Goal: Ask a question

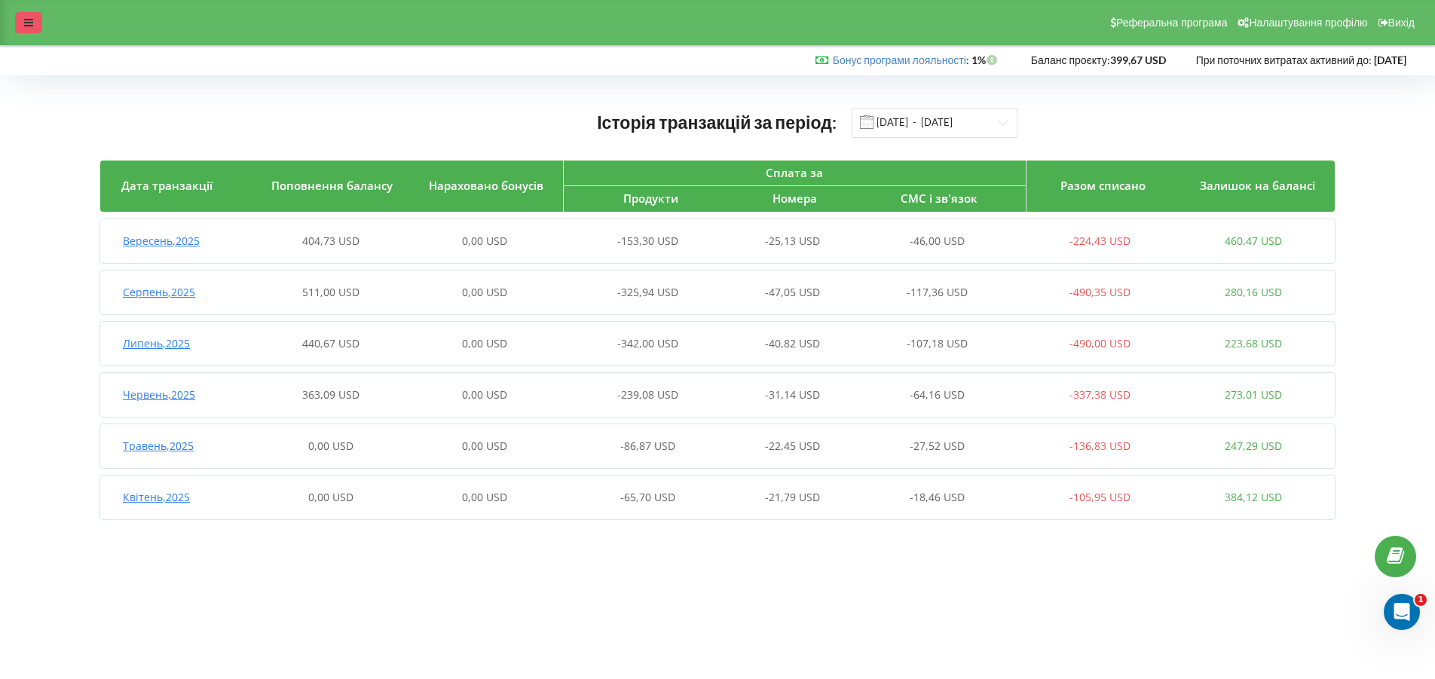
click at [28, 23] on icon at bounding box center [28, 22] width 9 height 11
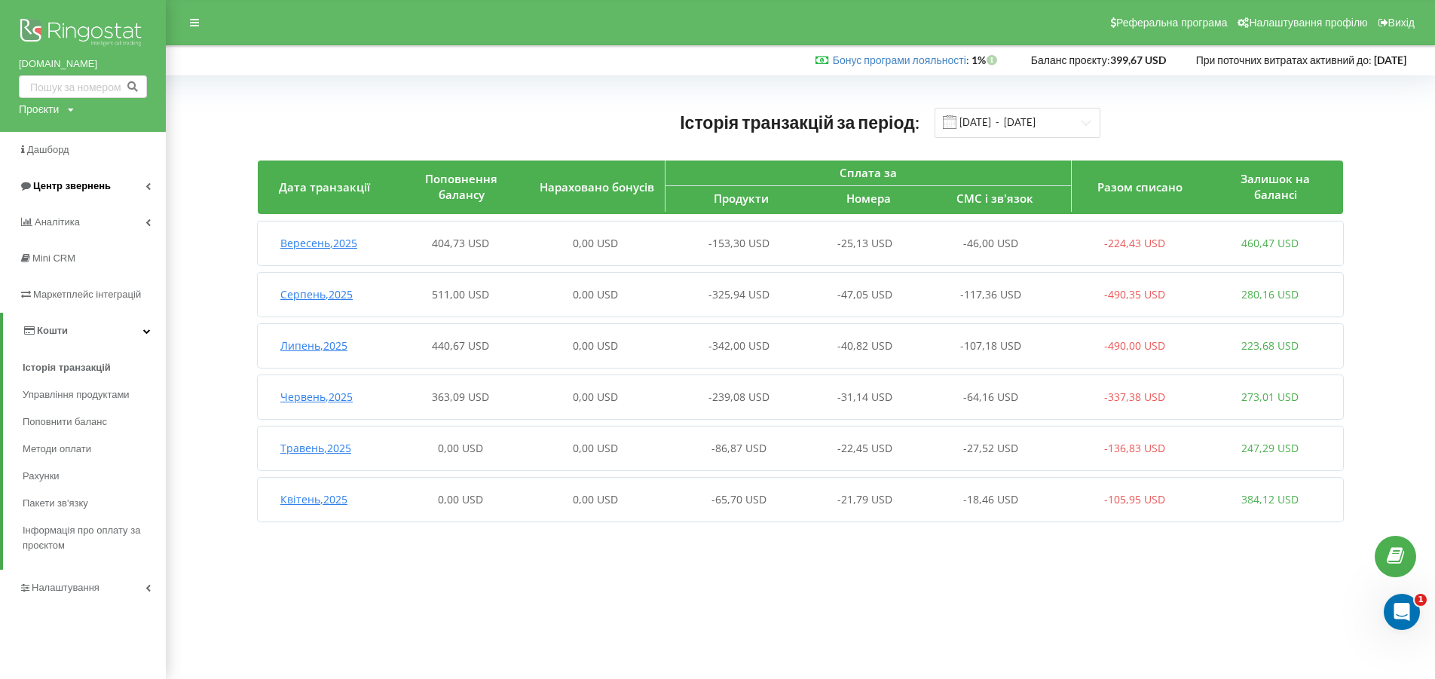
click at [46, 184] on span "Центр звернень" at bounding box center [72, 185] width 78 height 11
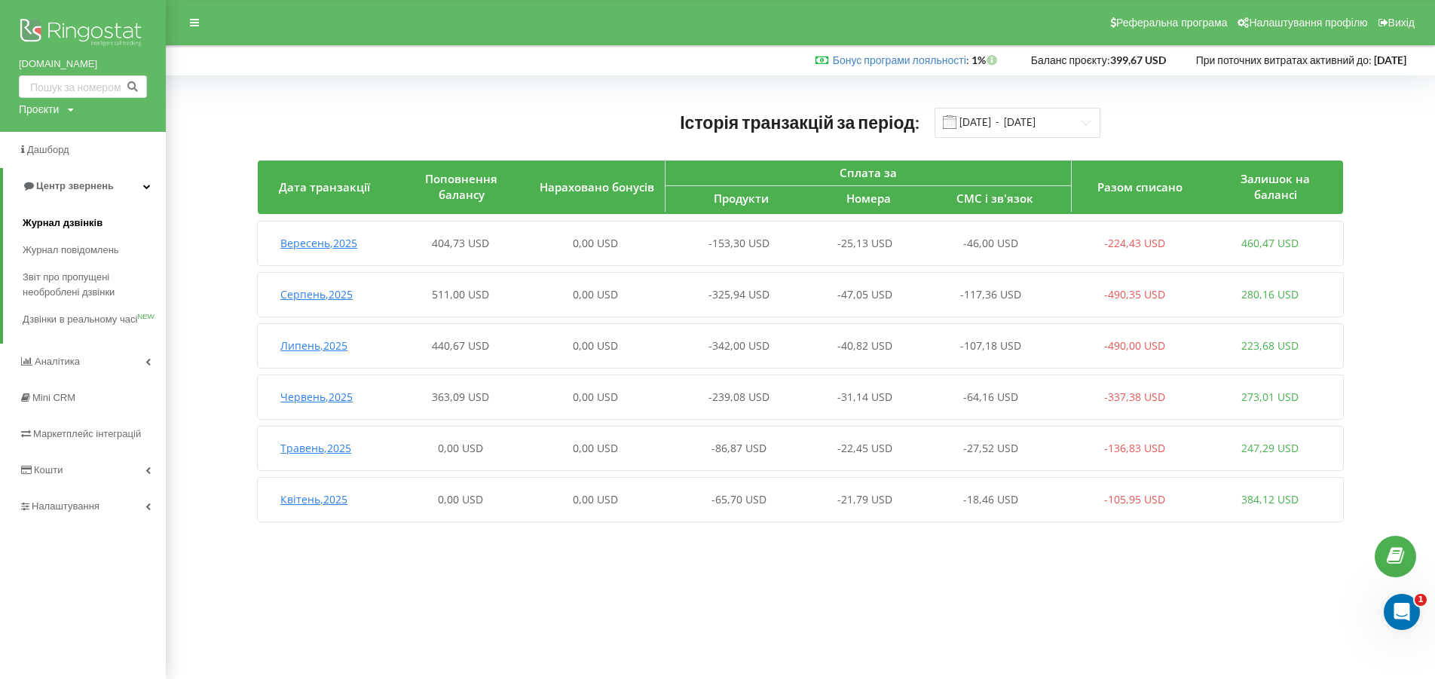
click at [53, 218] on span "Журнал дзвінків" at bounding box center [63, 222] width 80 height 15
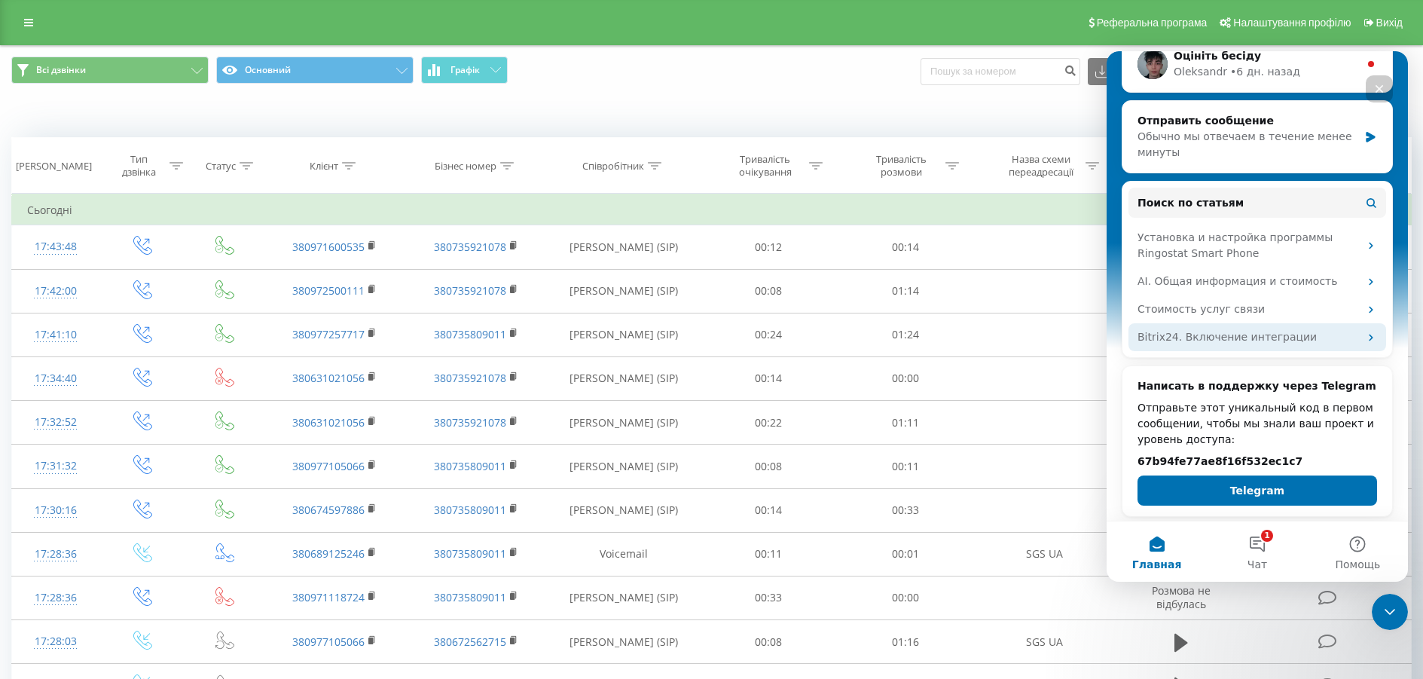
scroll to position [244, 0]
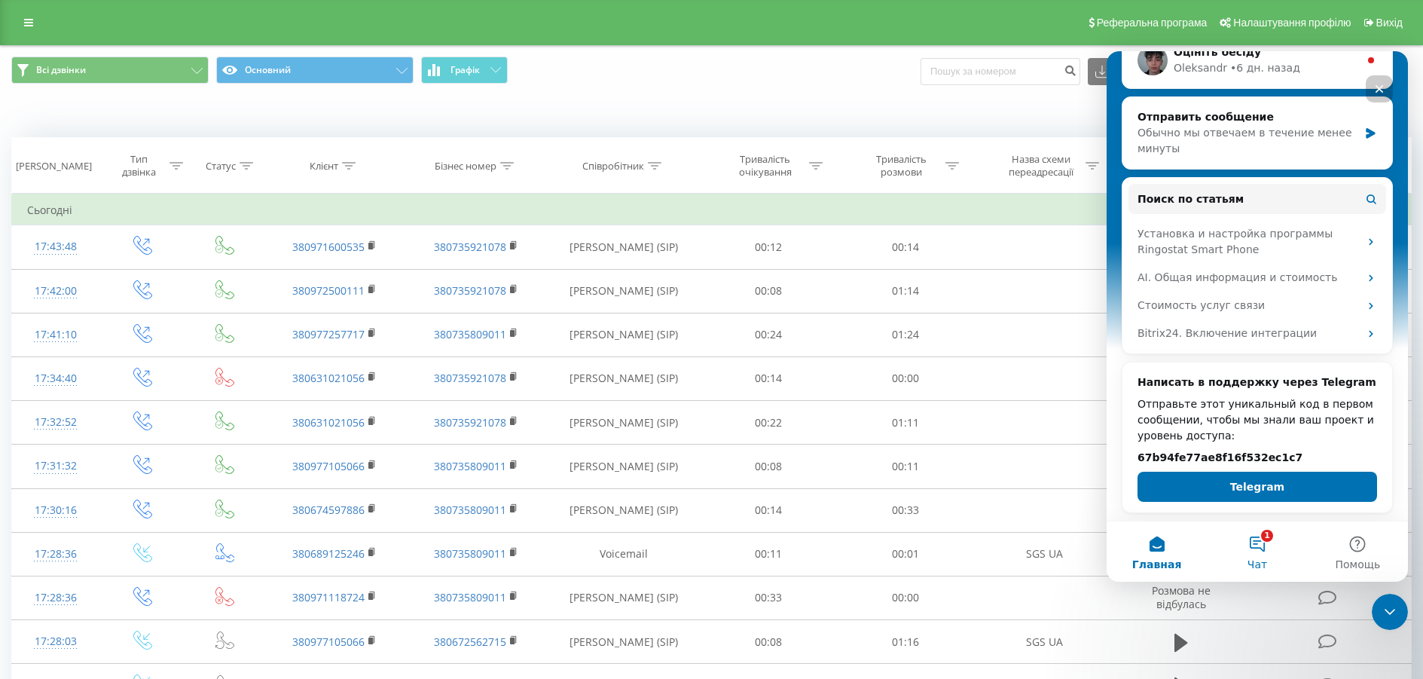
click at [1261, 548] on button "1 Чат" at bounding box center [1257, 551] width 100 height 60
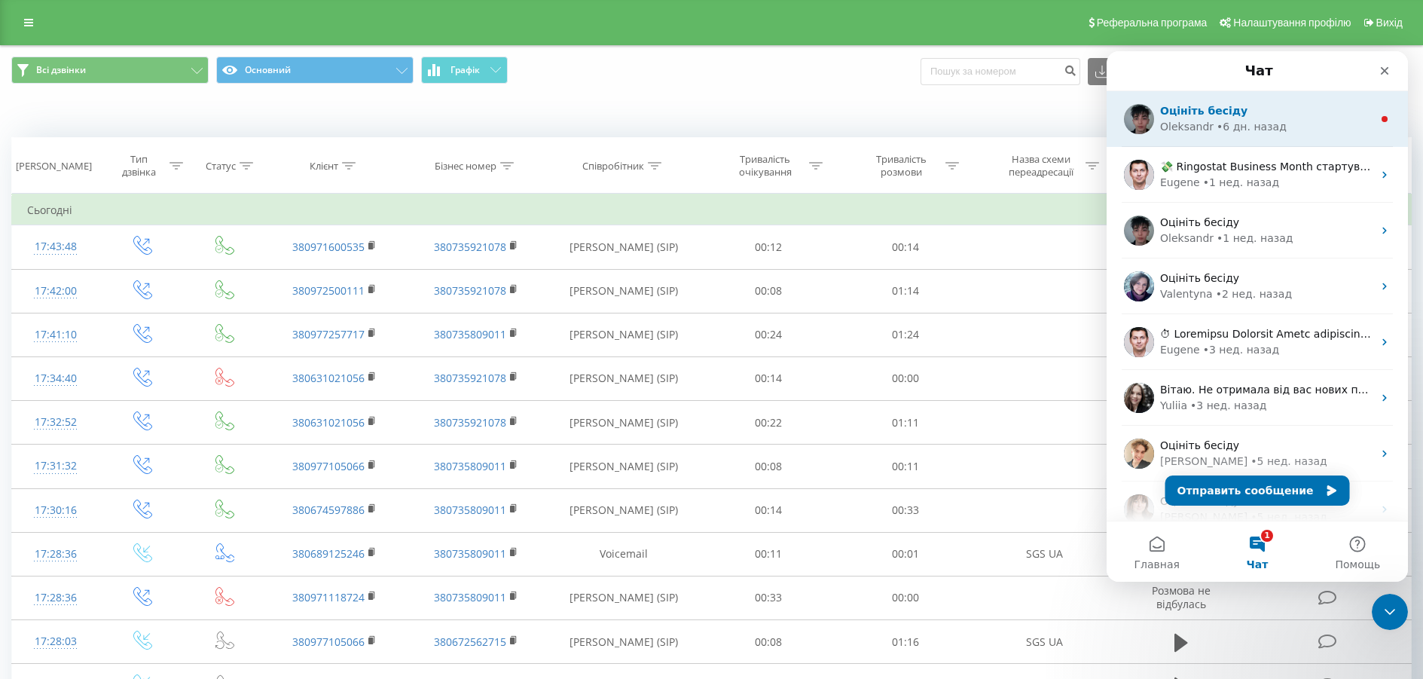
click at [1197, 112] on span "Оцініть бесіду" at bounding box center [1203, 111] width 87 height 12
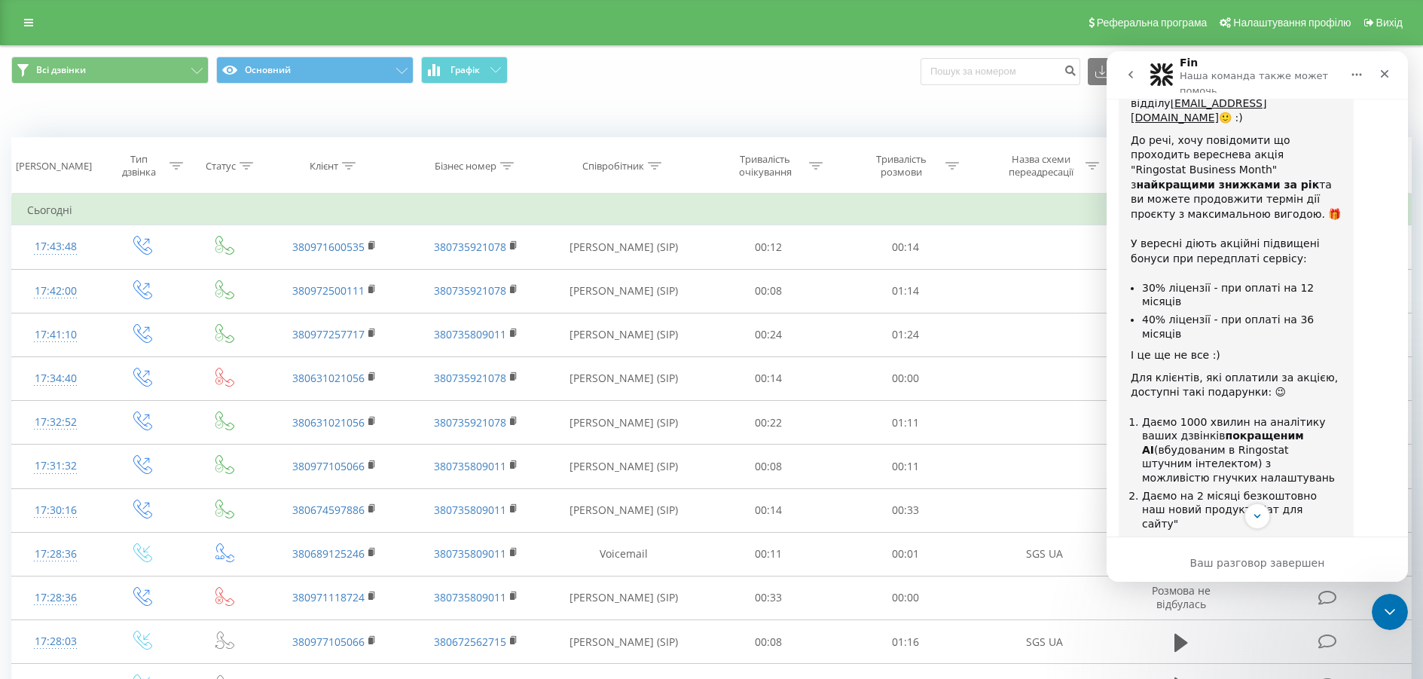
scroll to position [2082, 0]
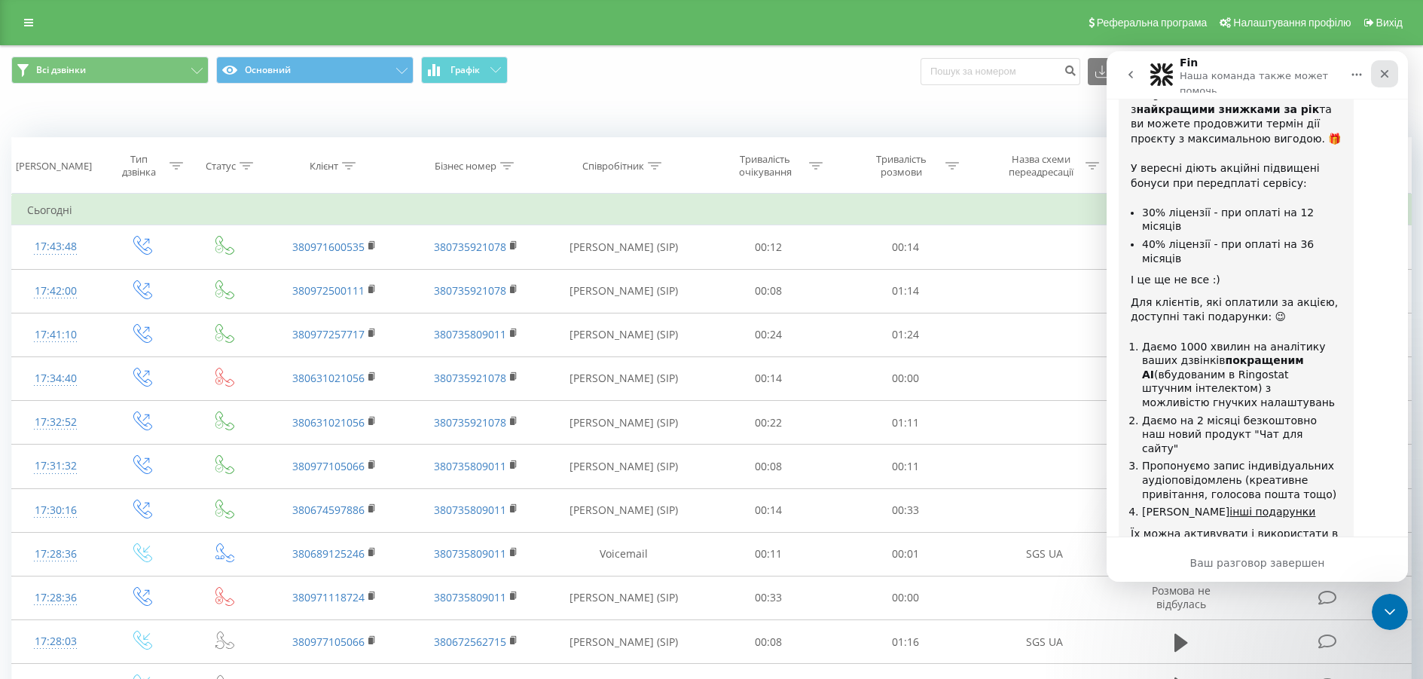
click at [1381, 71] on icon "Закрыть" at bounding box center [1385, 74] width 8 height 8
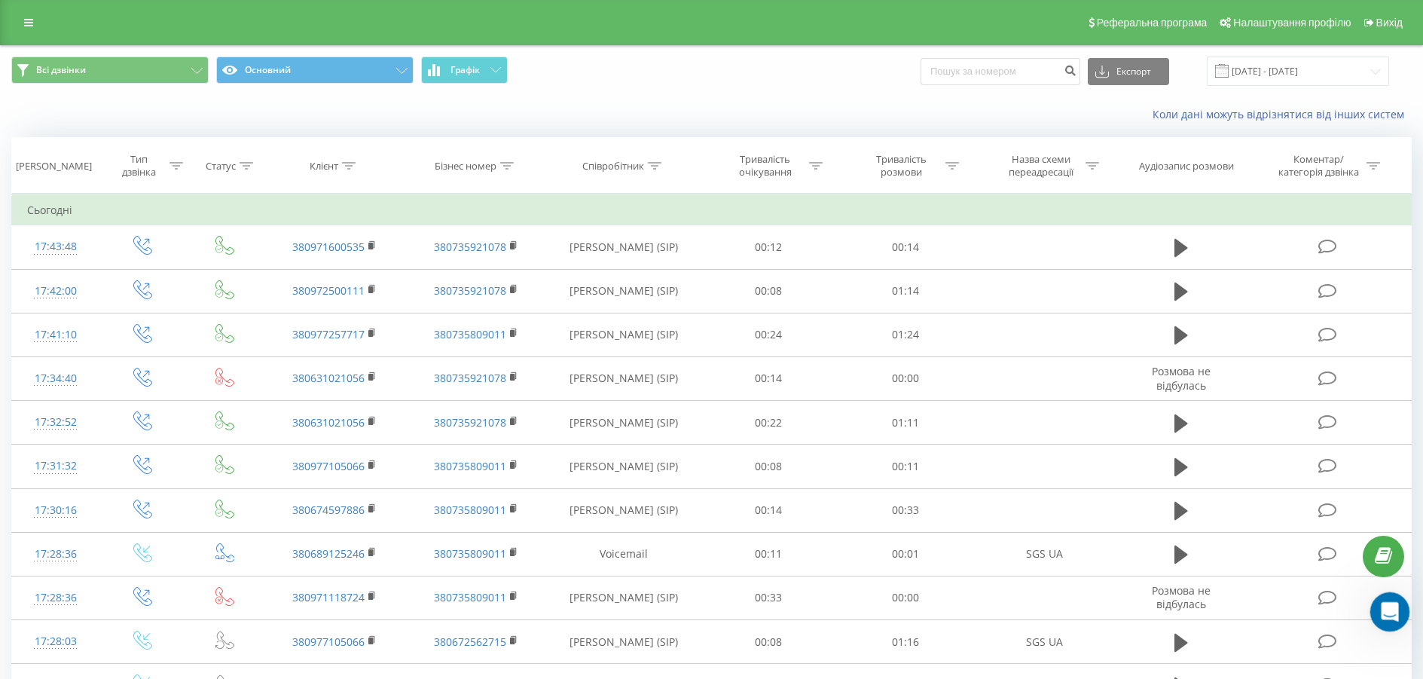
click at [1391, 604] on icon "Открыть службу сообщений Intercom" at bounding box center [1388, 609] width 25 height 25
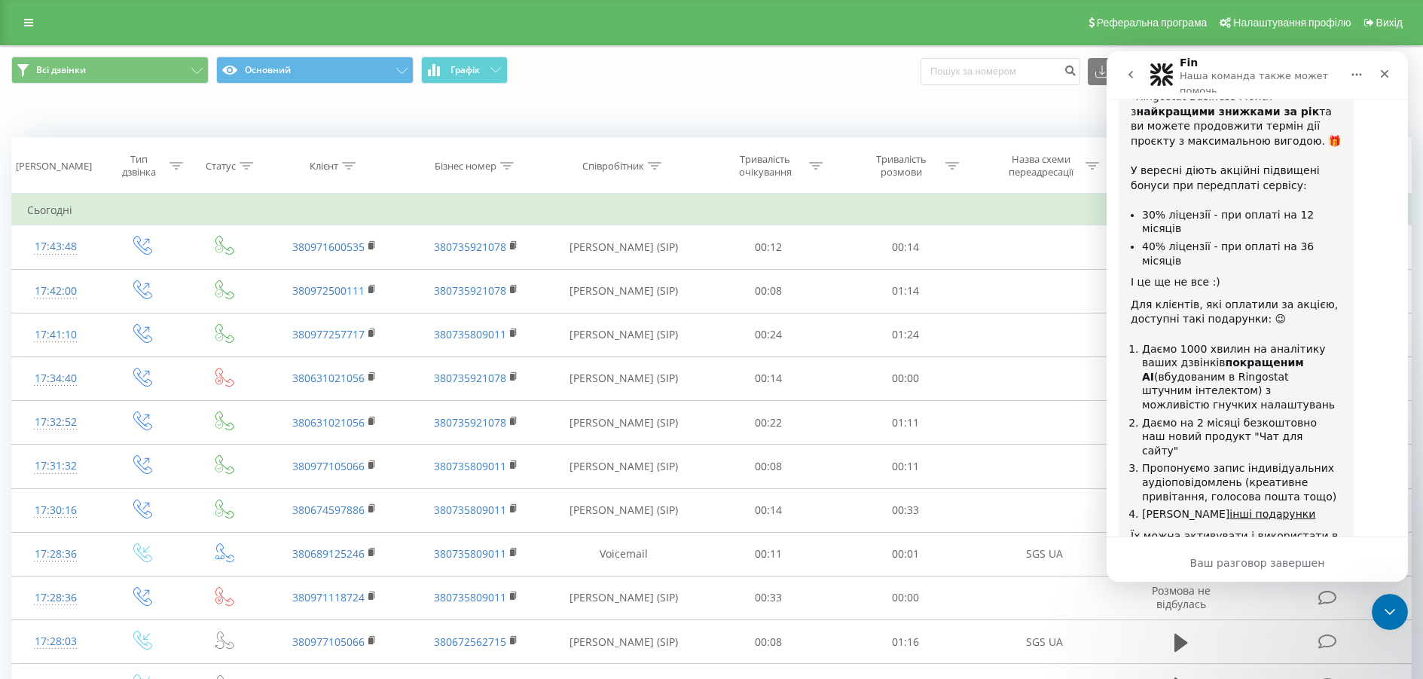
click at [1131, 74] on icon "go back" at bounding box center [1131, 75] width 5 height 8
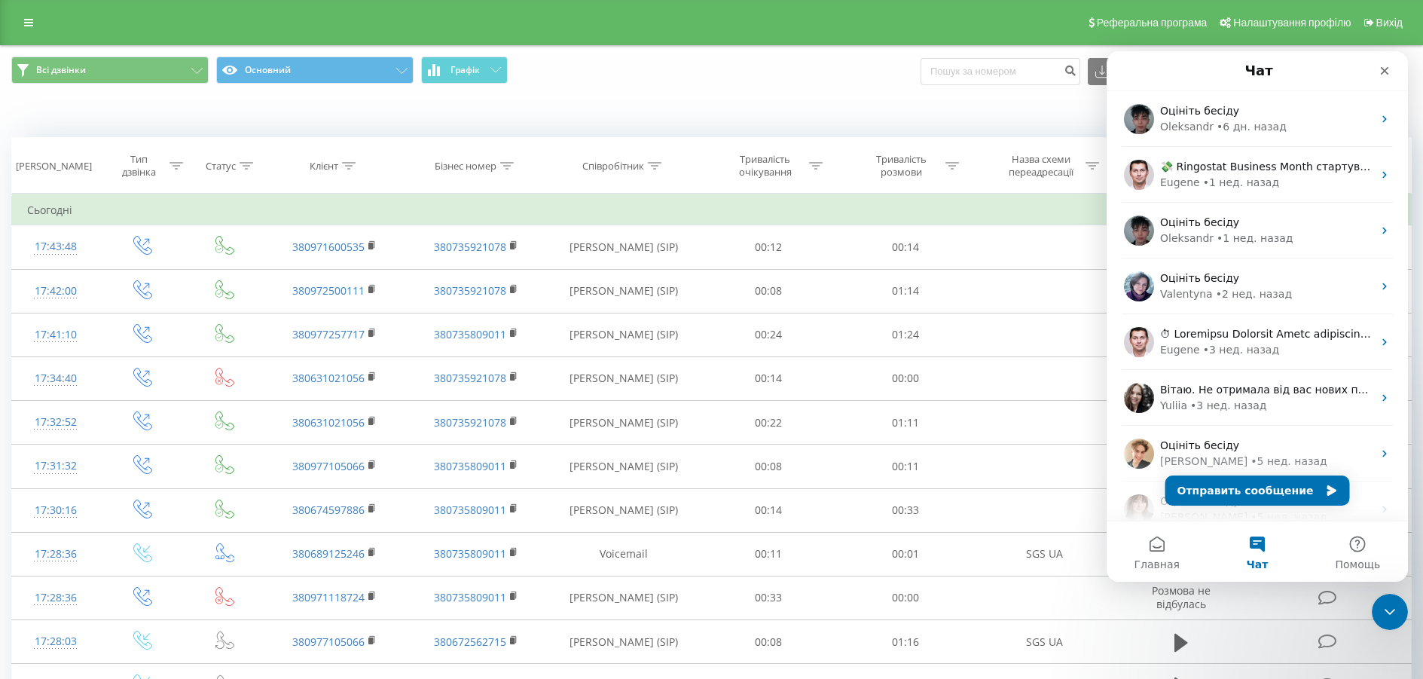
scroll to position [0, 0]
click at [1242, 490] on button "Отправить сообщение" at bounding box center [1258, 490] width 185 height 30
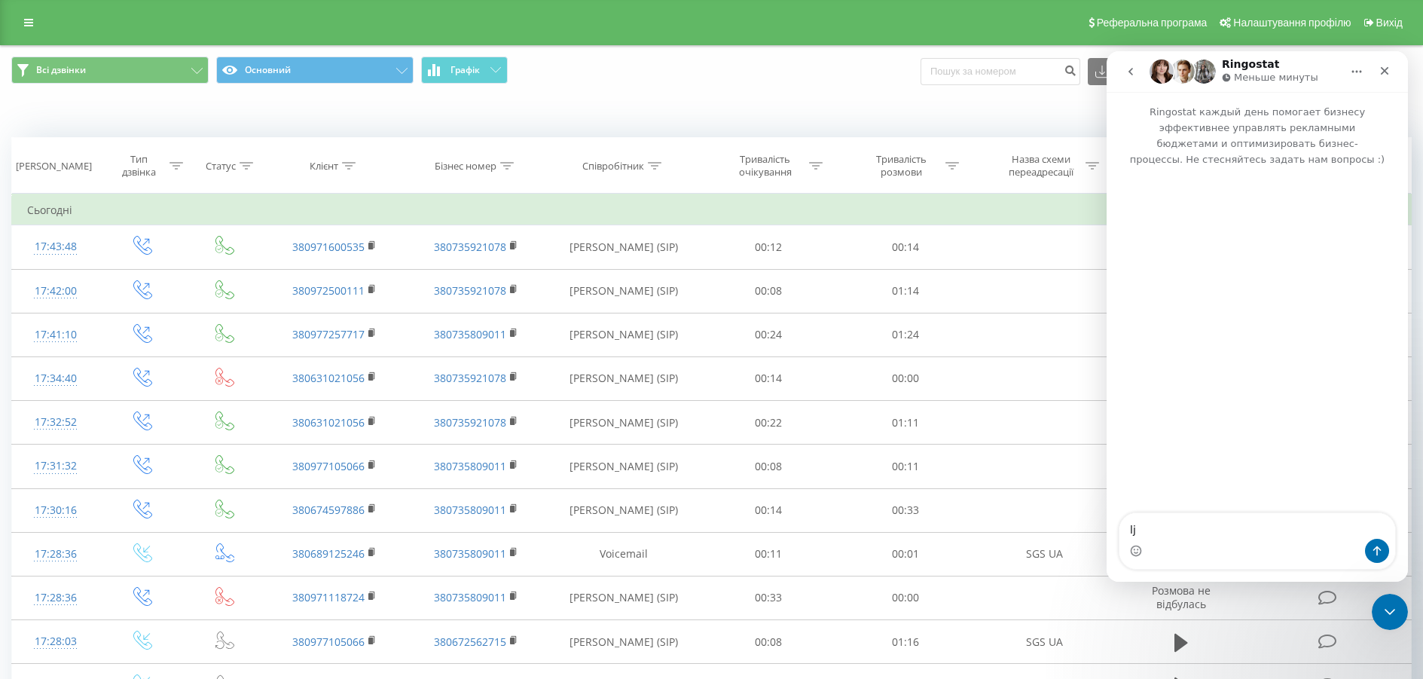
type textarea "l"
type textarea "добрий день."
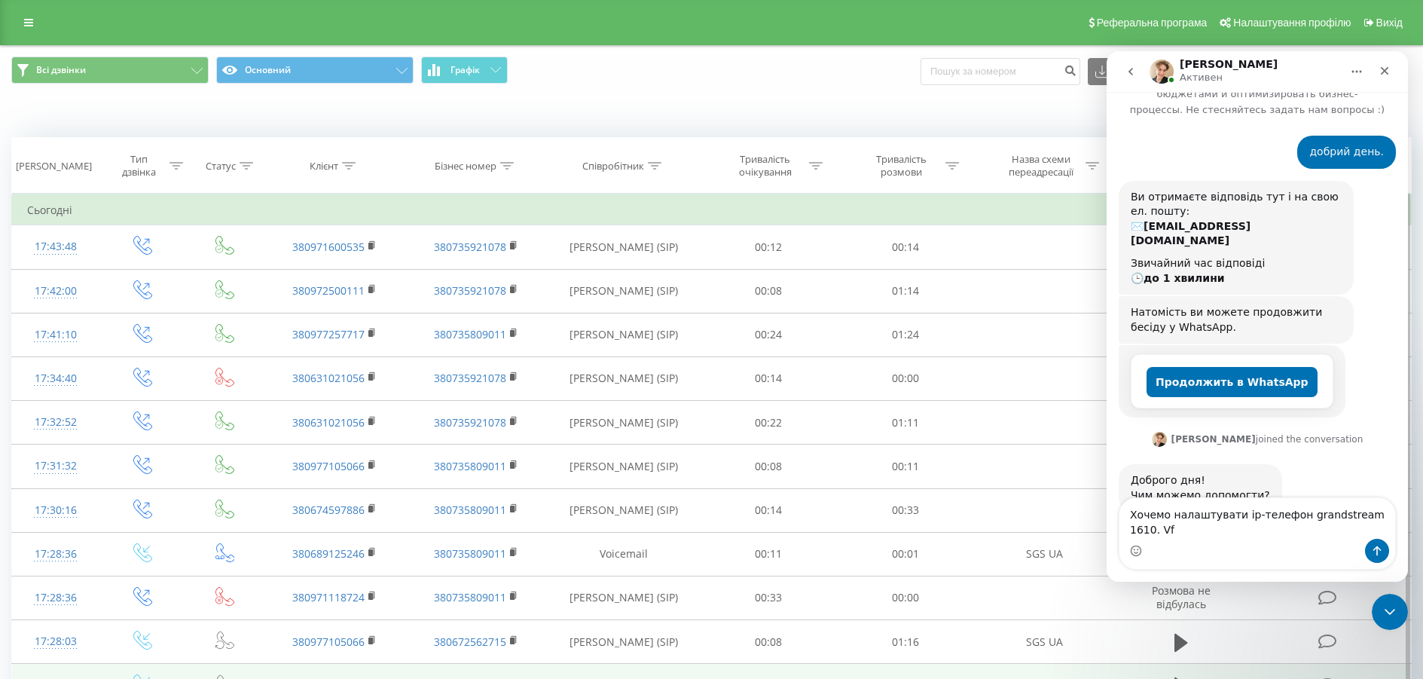
scroll to position [65, 0]
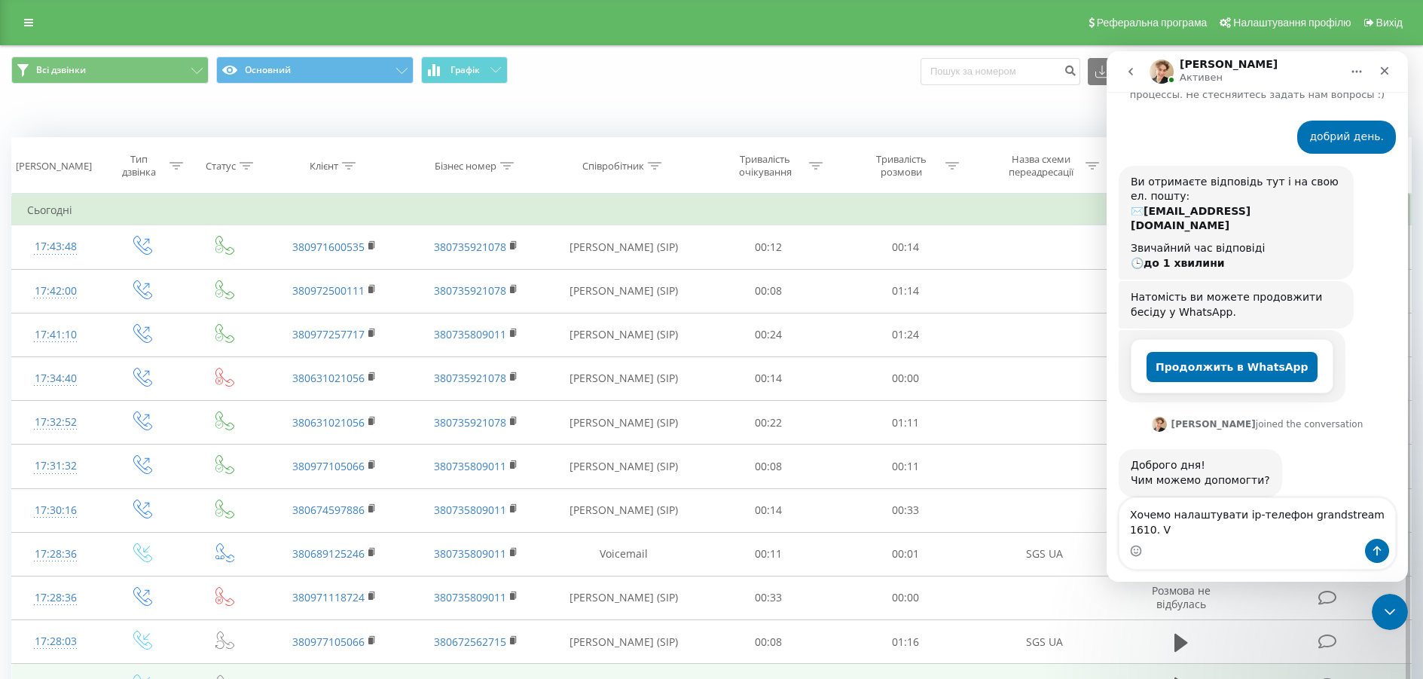
type textarea "Хочемо налаштувати ір-телефон grandstream 1610."
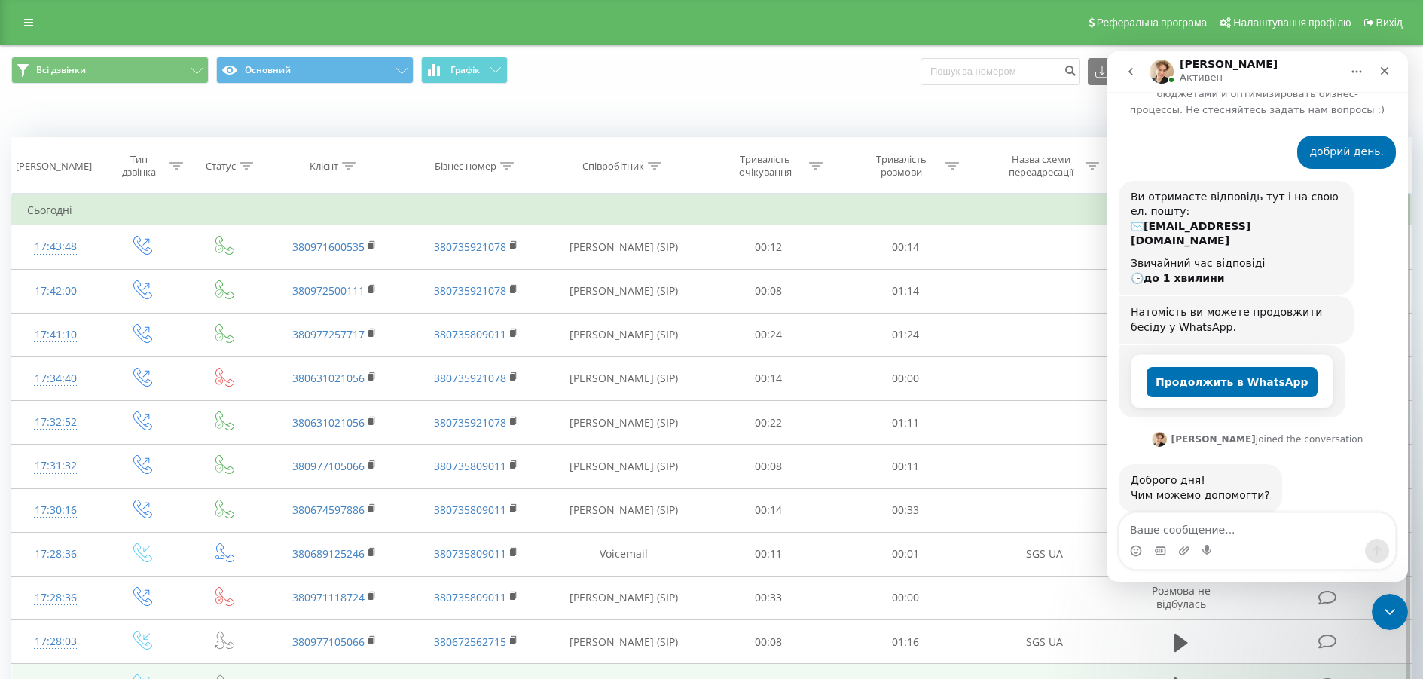
scroll to position [109, 0]
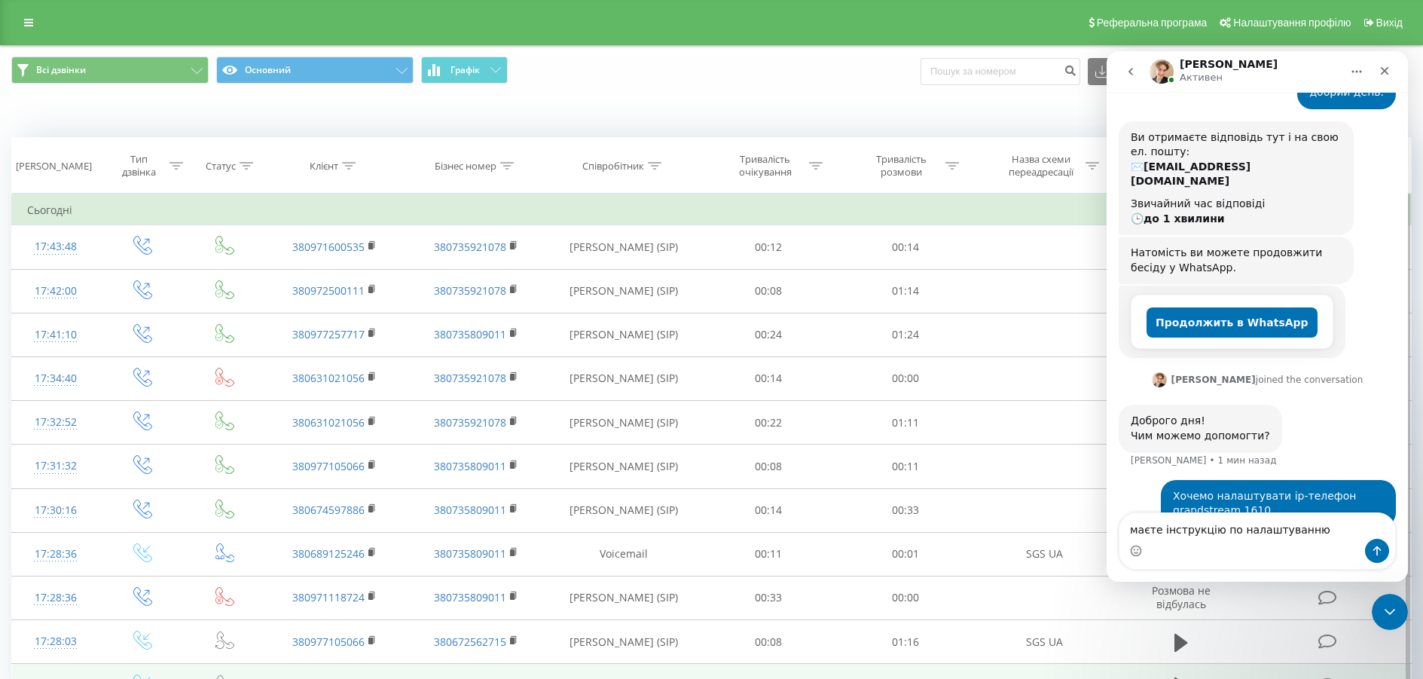
type textarea "маєте інструкцію по налаштуванню?"
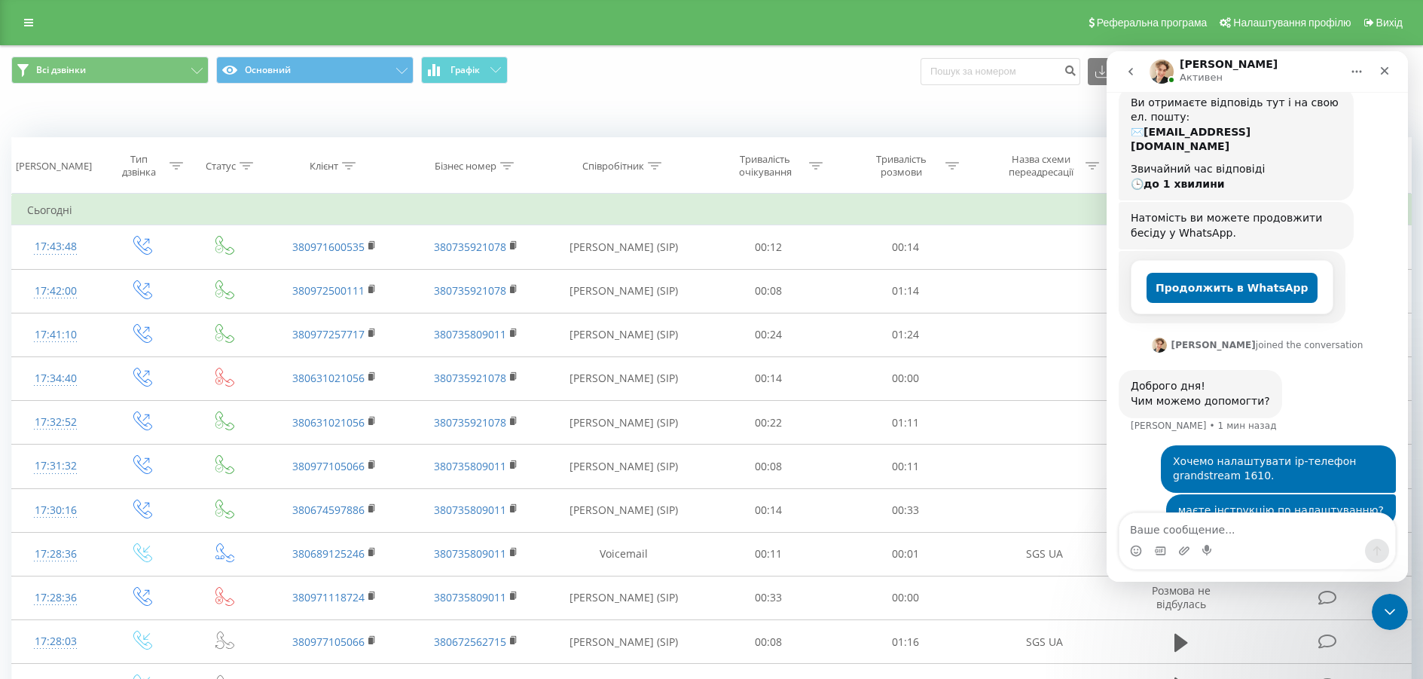
click at [726, 63] on div "Всі дзвінки Основний Графік Експорт .csv .xls .xlsx 22.08.2025 - 22.09.2025" at bounding box center [711, 71] width 1401 height 29
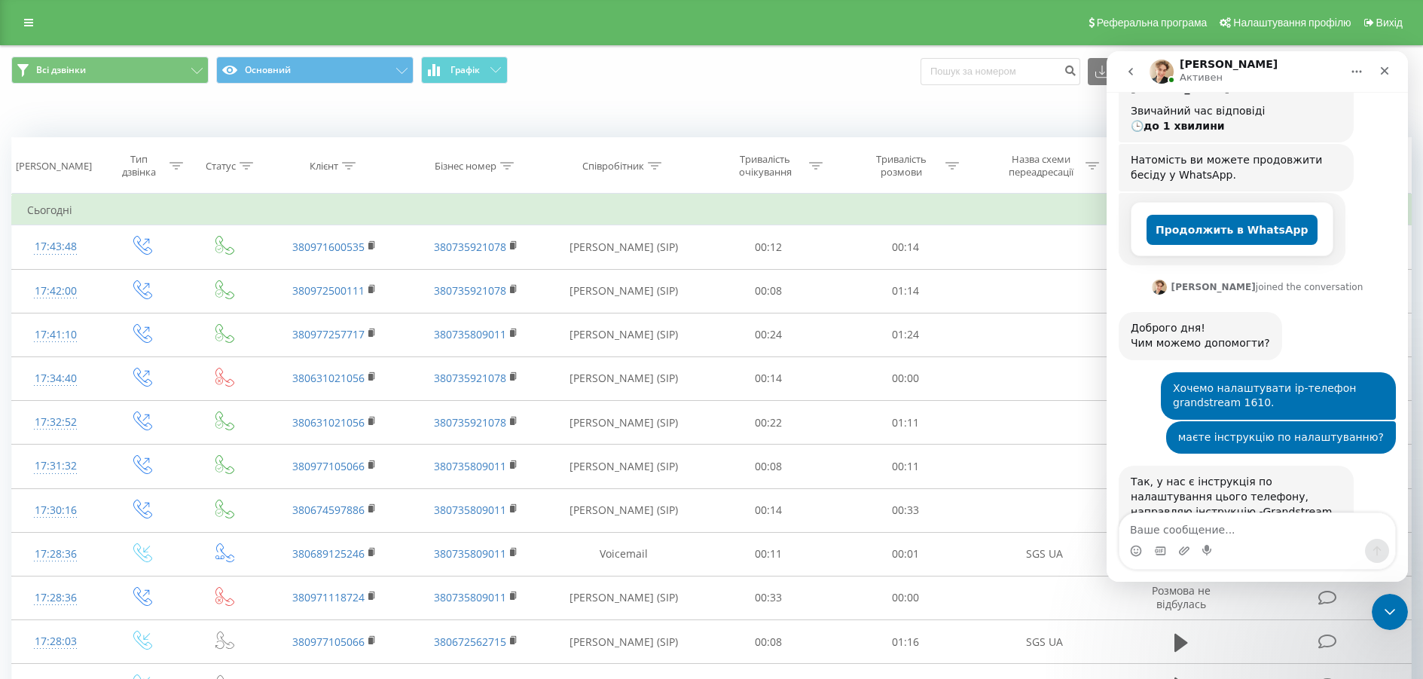
scroll to position [233, 0]
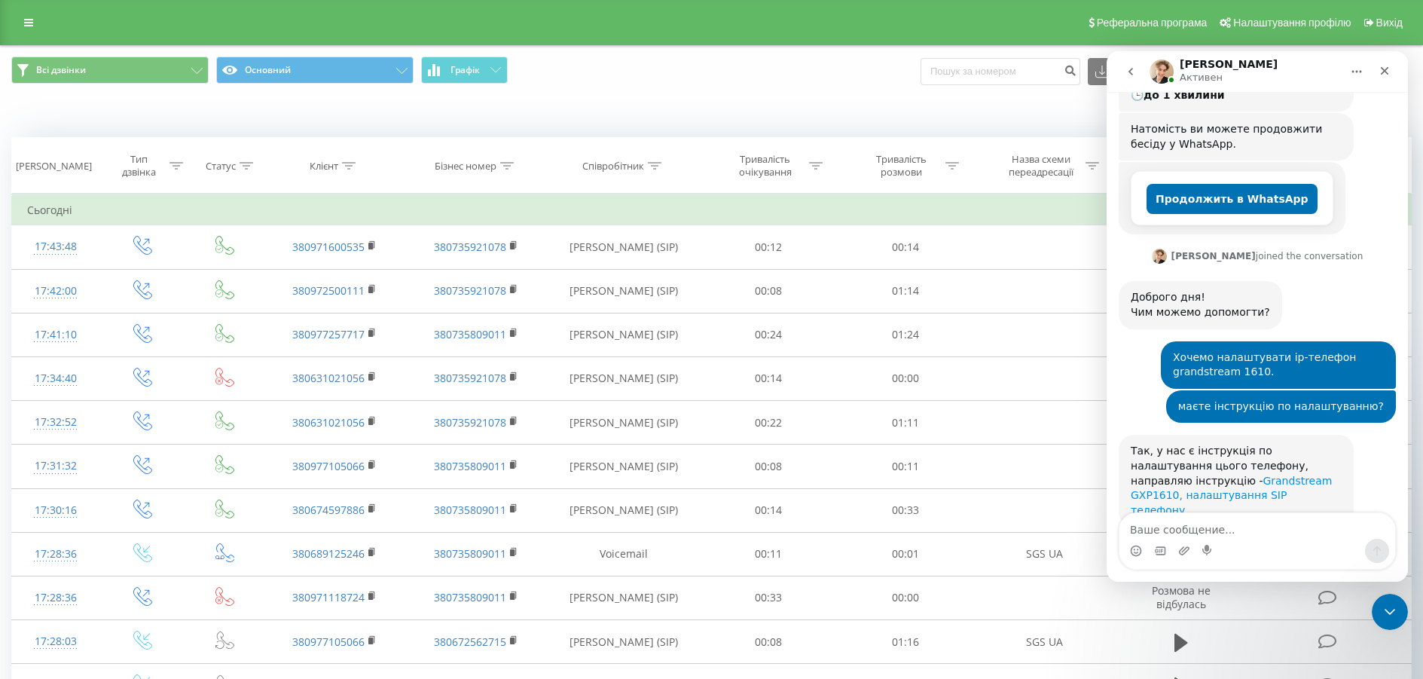
click at [1161, 475] on link "Grandstream GXP1610, налаштування SIP телефону" at bounding box center [1231, 495] width 201 height 41
click at [1184, 529] on textarea "Ваше сообщение..." at bounding box center [1258, 526] width 276 height 26
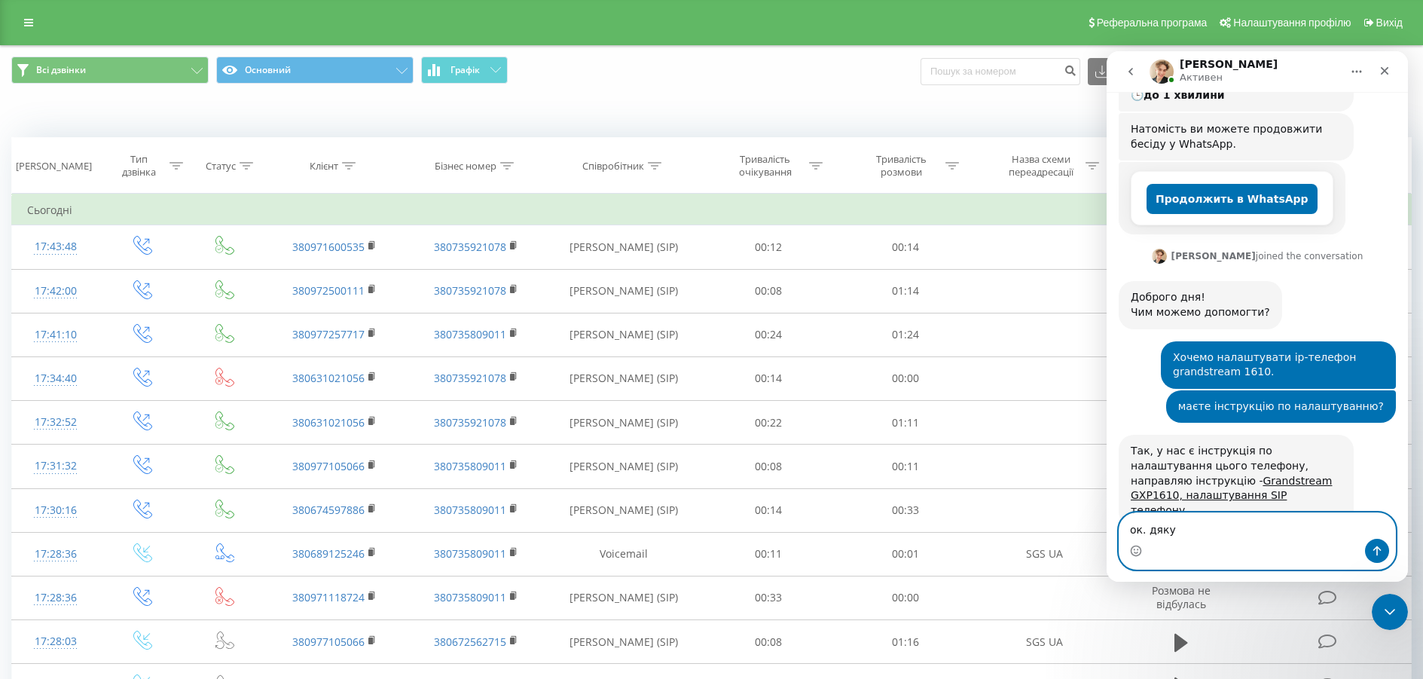
type textarea "ок. дякую"
